Goal: Task Accomplishment & Management: Manage account settings

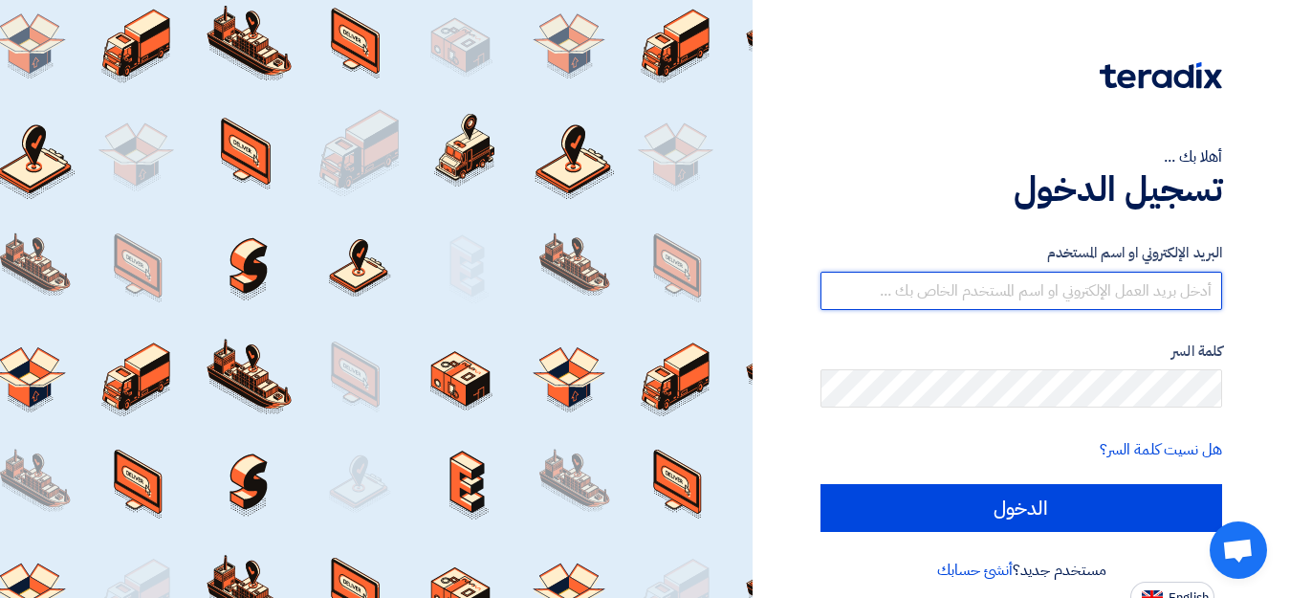
type input "[EMAIL_ADDRESS][DOMAIN_NAME]"
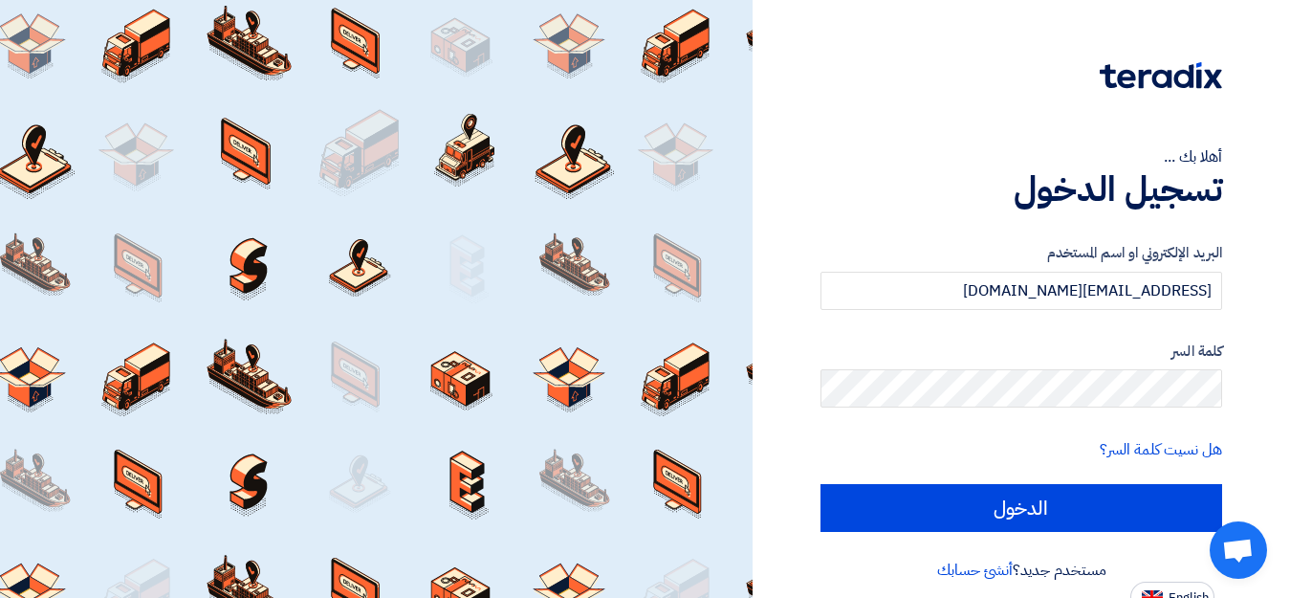
click at [781, 242] on div "أهلا بك ... تسجيل الدخول البريد الإلكتروني او اسم المستخدم [EMAIL_ADDRESS][DOMA…" at bounding box center [1021, 306] width 509 height 612
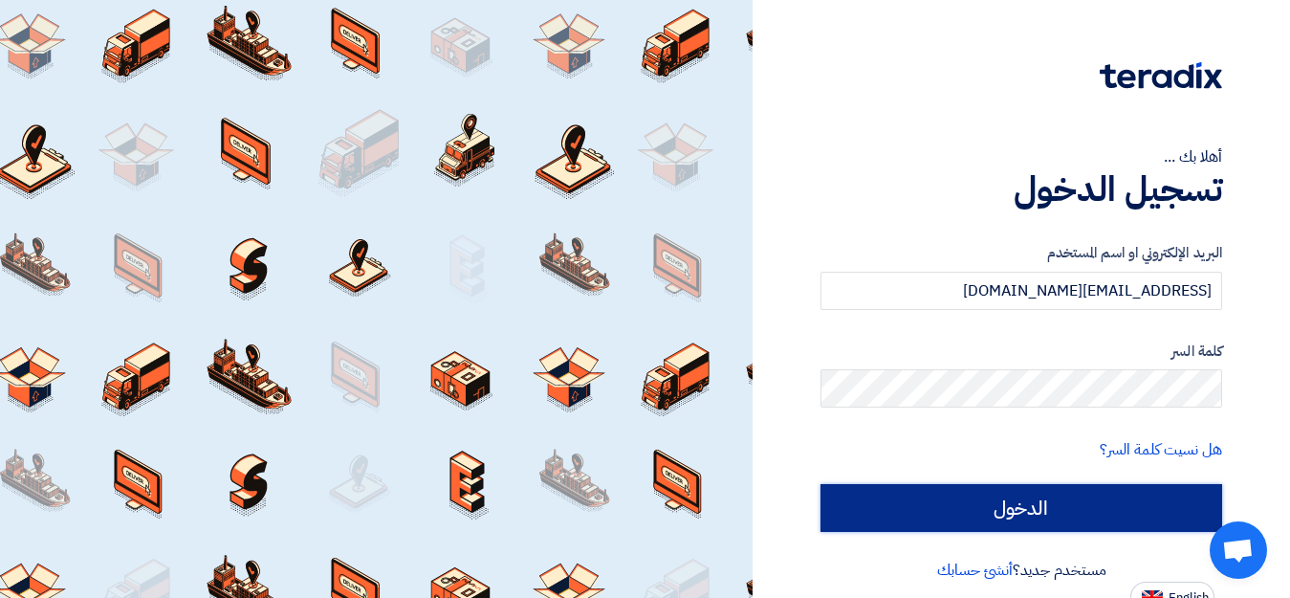
click at [1028, 512] on input "الدخول" at bounding box center [1021, 508] width 402 height 48
click at [1029, 506] on input "الدخول" at bounding box center [1021, 508] width 402 height 48
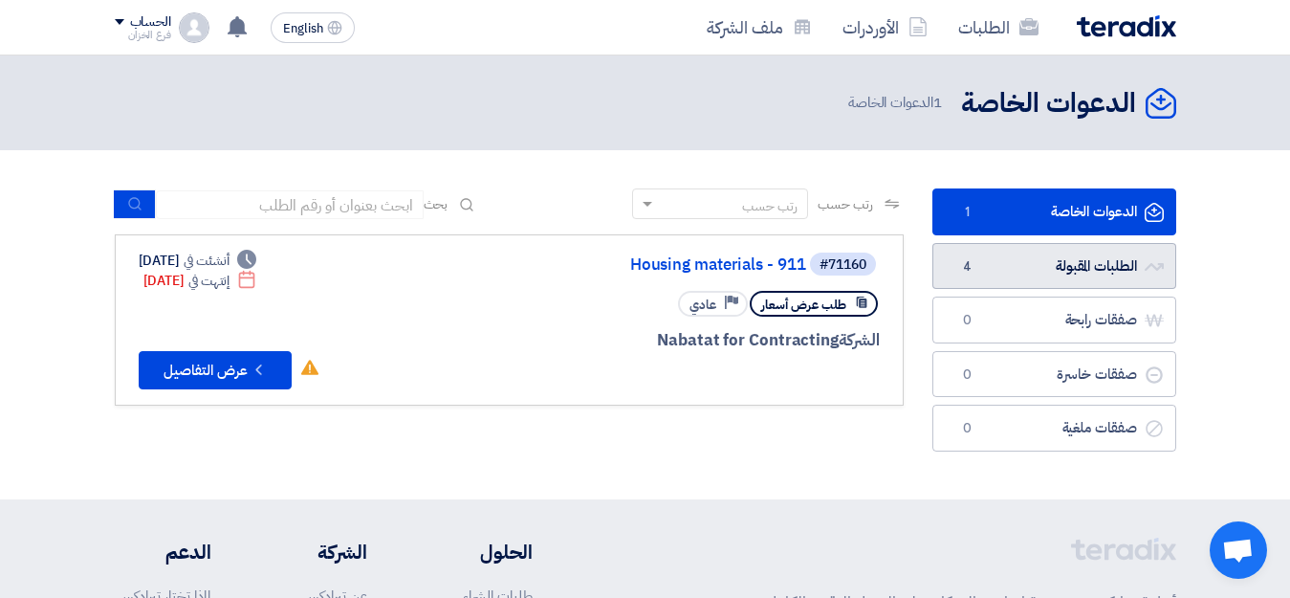
click at [1070, 266] on link "الطلبات المقبولة الطلبات المقبولة 4" at bounding box center [1054, 266] width 244 height 47
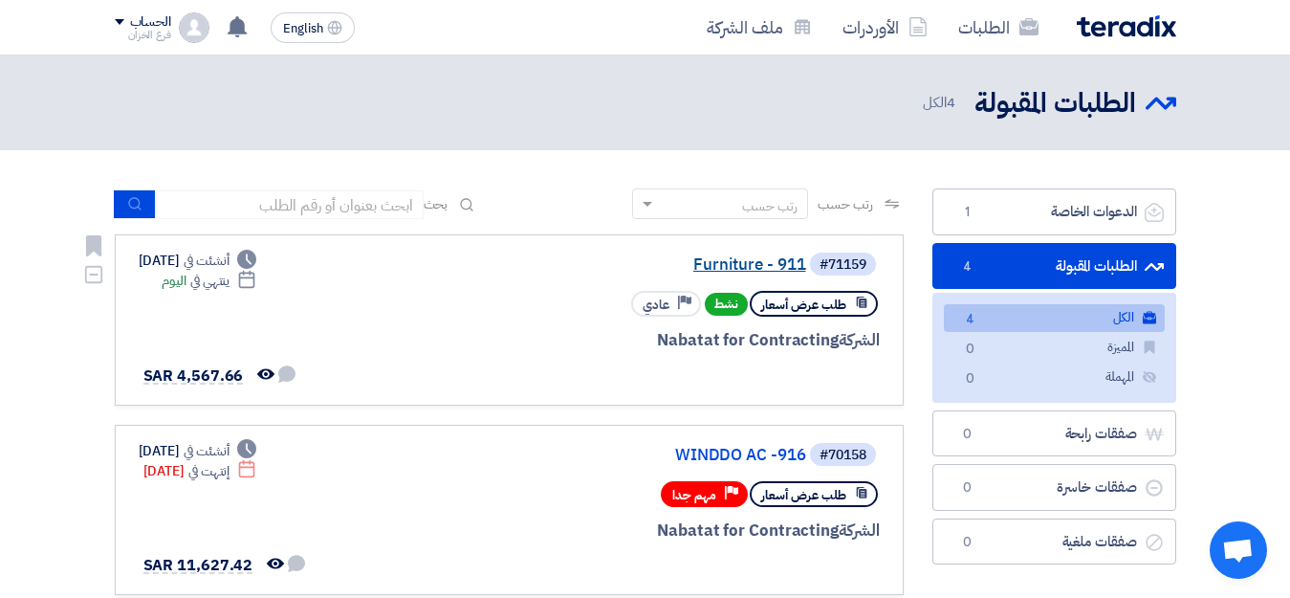
click at [788, 269] on link "Furniture - 911" at bounding box center [615, 264] width 382 height 17
click at [783, 451] on link "WINDDO AC -916" at bounding box center [615, 454] width 382 height 17
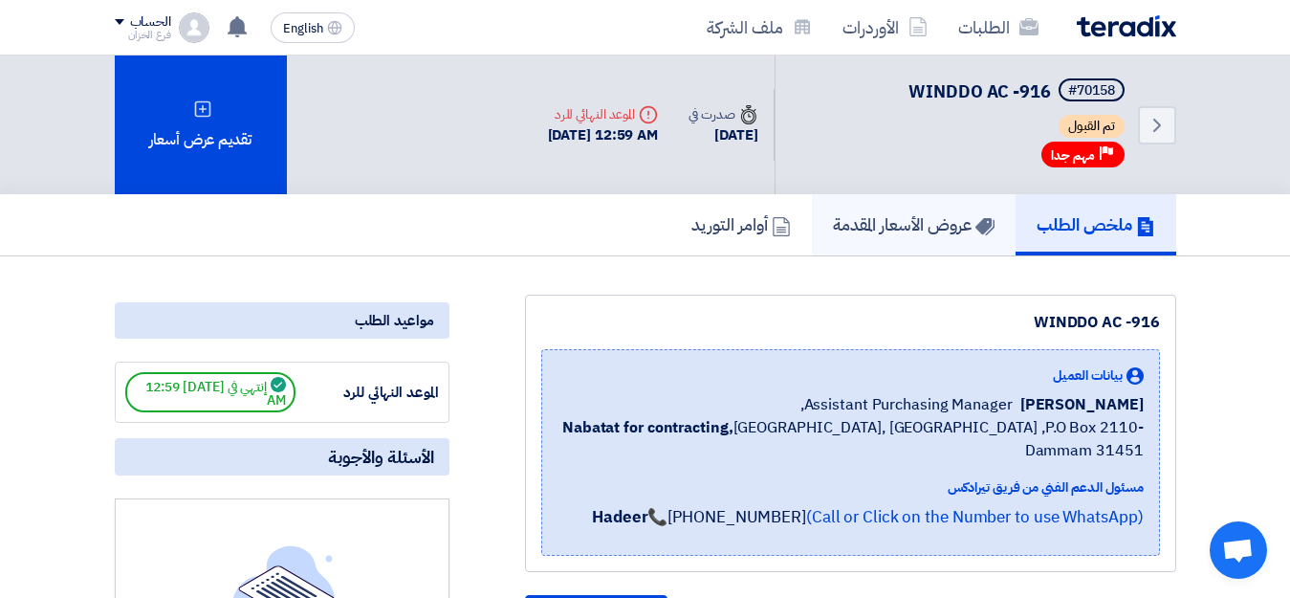
click at [886, 225] on h5 "عروض الأسعار المقدمة" at bounding box center [914, 224] width 162 height 22
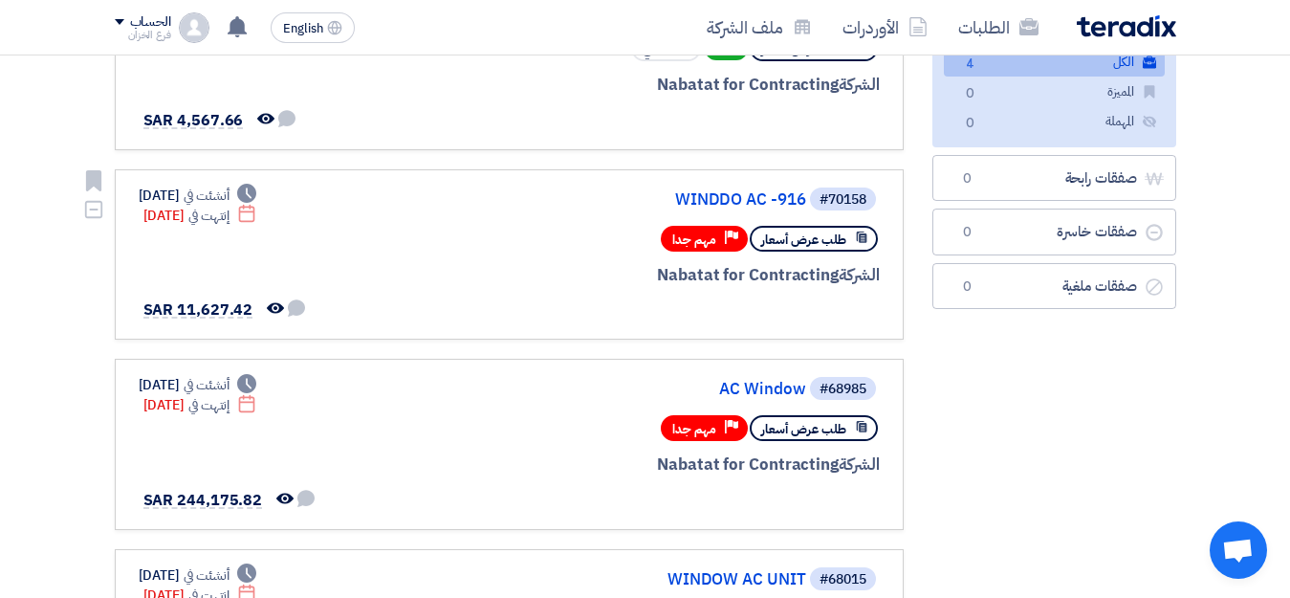
scroll to position [287, 0]
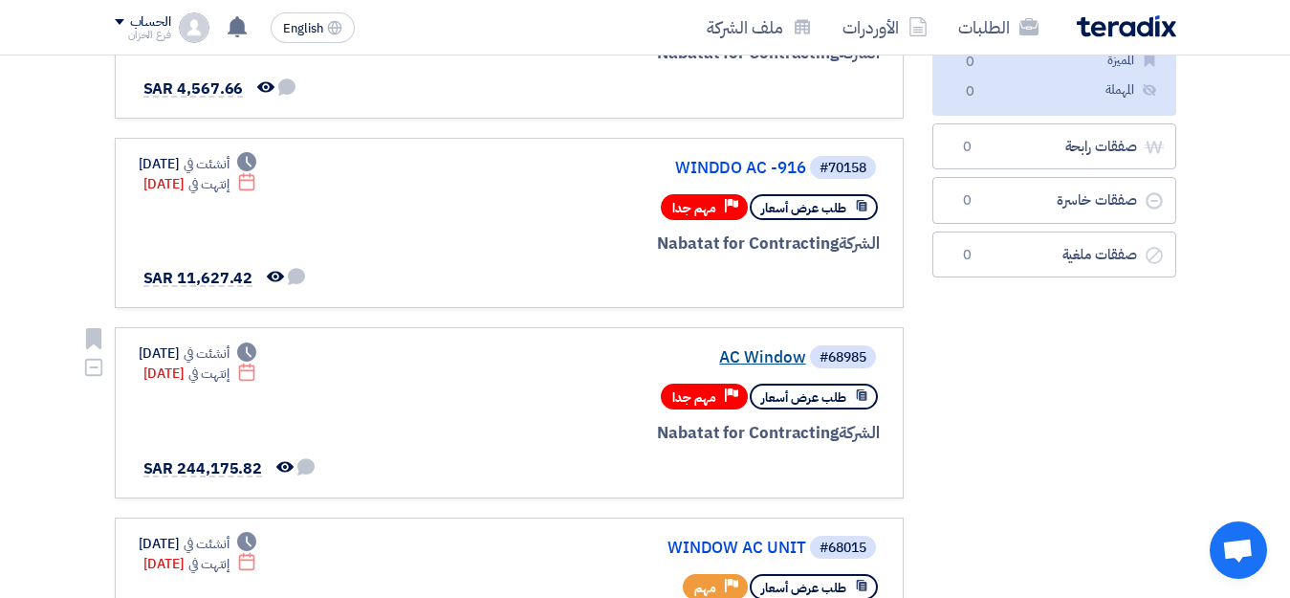
click at [794, 363] on link "AC Window" at bounding box center [615, 357] width 382 height 17
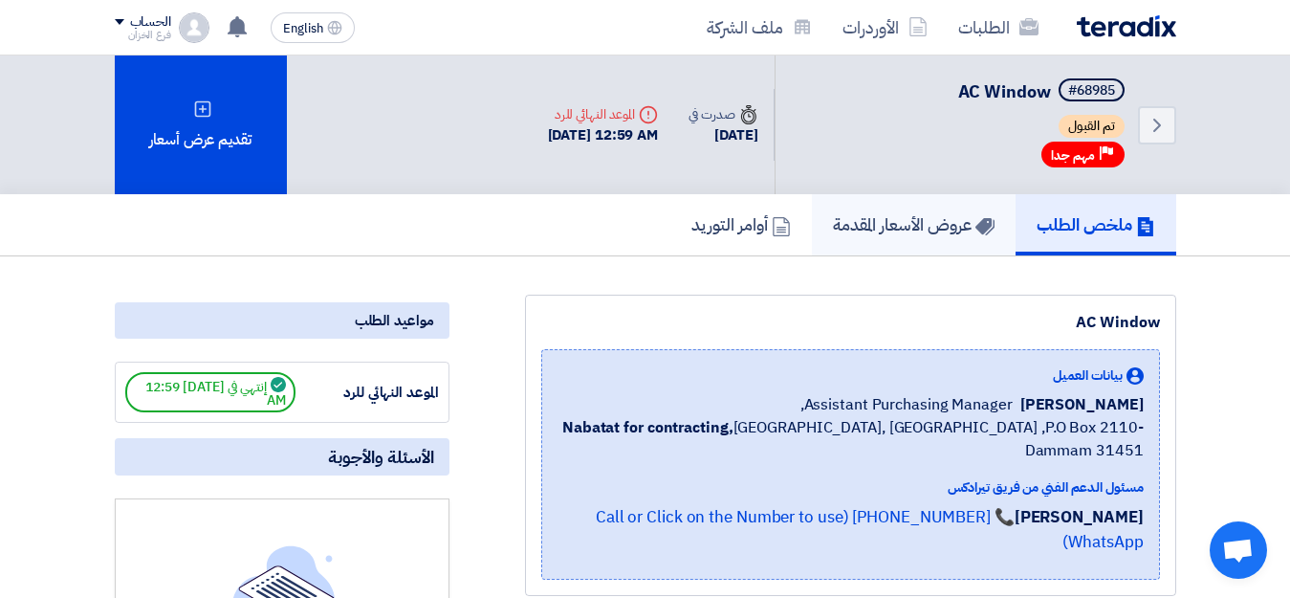
click at [891, 227] on h5 "عروض الأسعار المقدمة" at bounding box center [914, 224] width 162 height 22
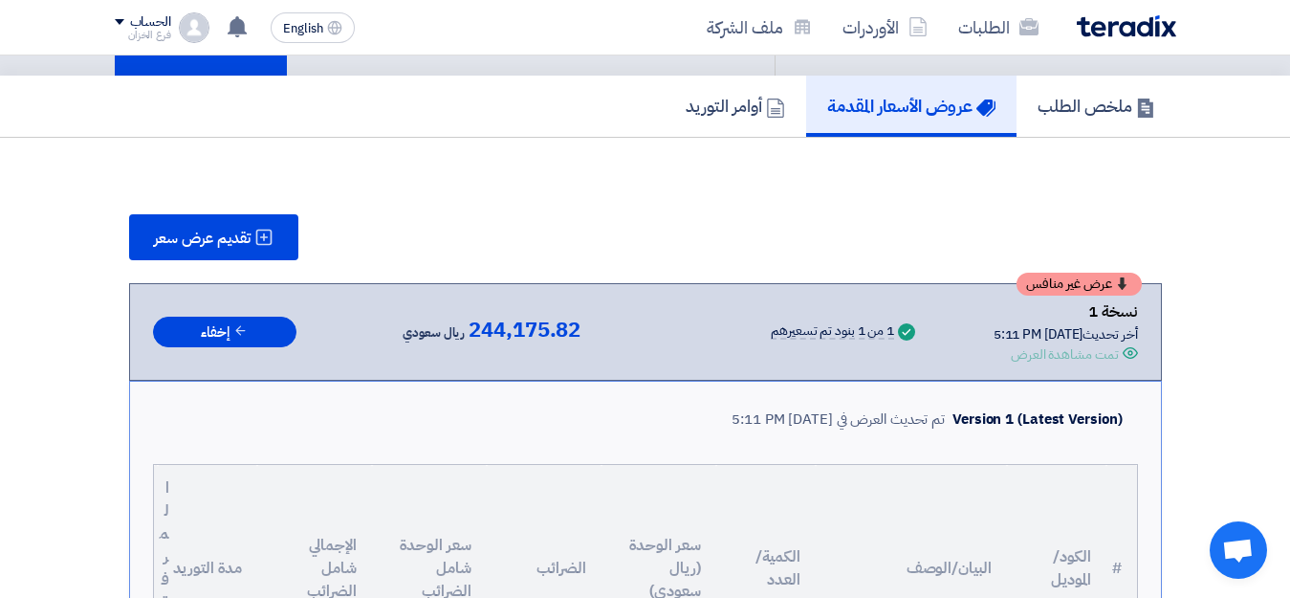
scroll to position [96, 0]
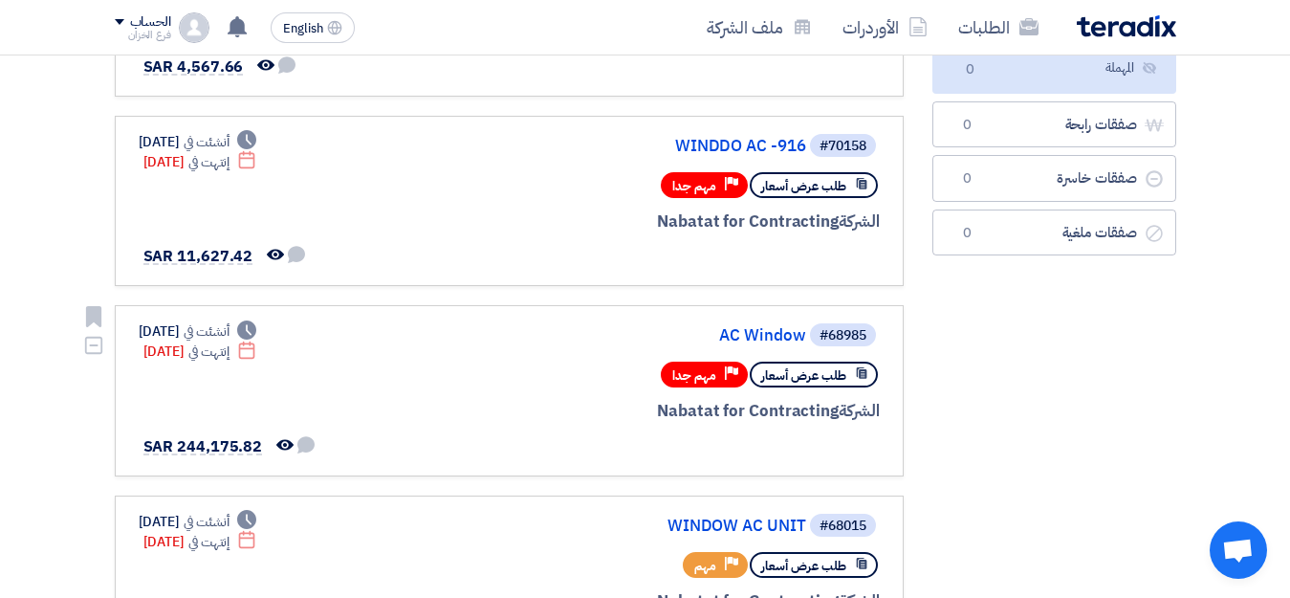
scroll to position [382, 0]
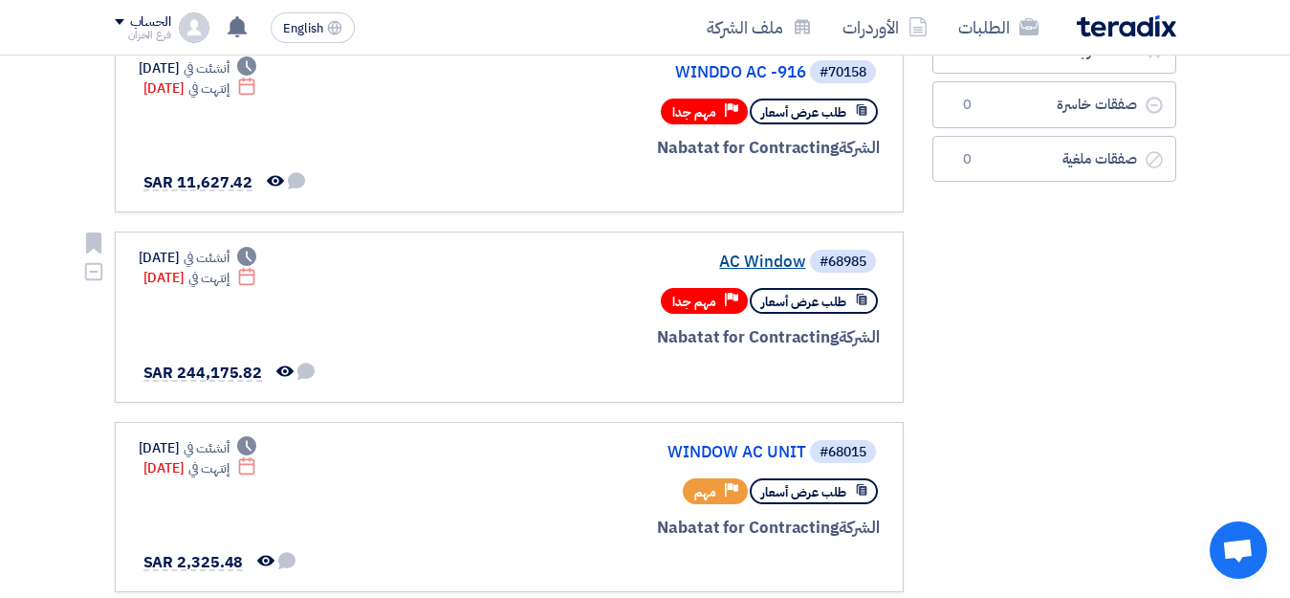
click at [777, 264] on link "AC Window" at bounding box center [615, 261] width 382 height 17
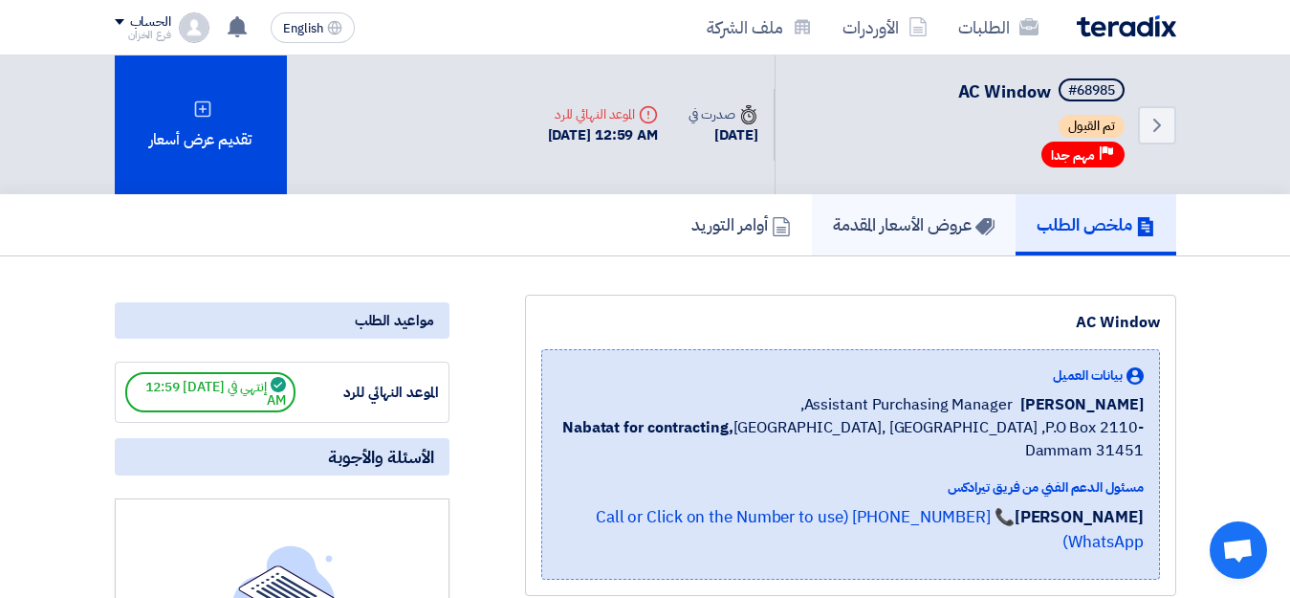
click at [882, 228] on h5 "عروض الأسعار المقدمة" at bounding box center [914, 224] width 162 height 22
